Goal: Task Accomplishment & Management: Complete application form

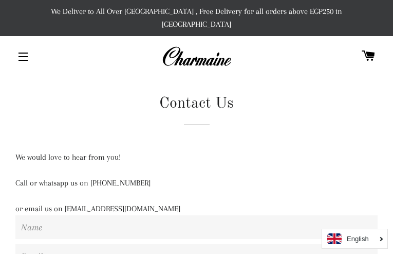
type input "fRCJUTNEsKS"
type input "oqavosomawi06@gmail.com"
type input "4986989205"
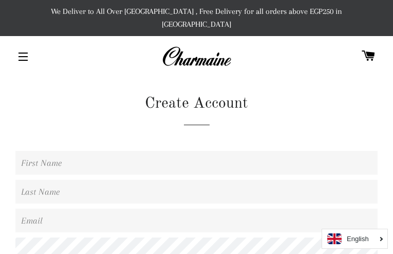
type input "uUnxUdaoBZgZFcW"
type input "zxnJydgUvQiNmn"
type input "oqavosomawi06@gmail.com"
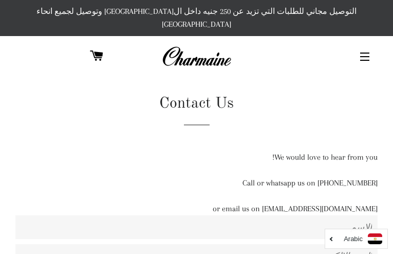
type input "ubmrRpooizDm"
type input "oqavosomawi06@gmail.com"
type input "AWfABdzMTjYC"
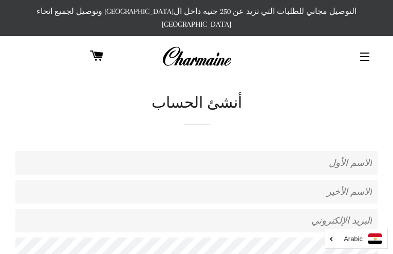
type input "HEuvuuQYVbEUuKXO"
type input "ZqbwhUilSuqeZQ"
type input "[EMAIL_ADDRESS][DOMAIN_NAME]"
